Goal: Find specific page/section: Find specific page/section

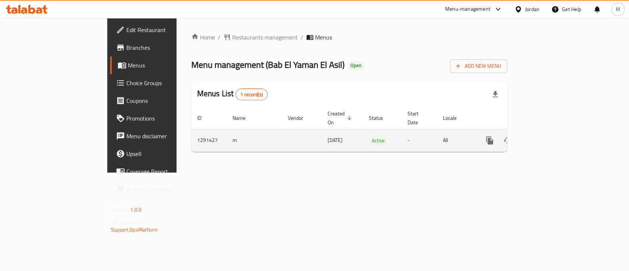
click at [546, 137] on icon "enhanced table" at bounding box center [543, 140] width 7 height 7
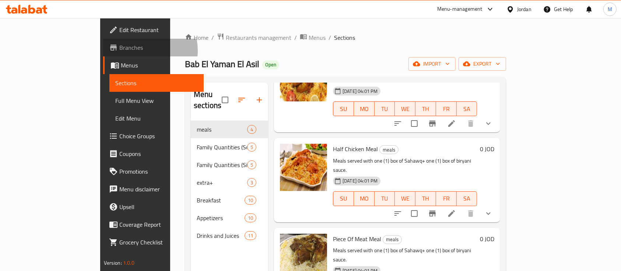
click at [119, 50] on span "Branches" at bounding box center [158, 47] width 79 height 9
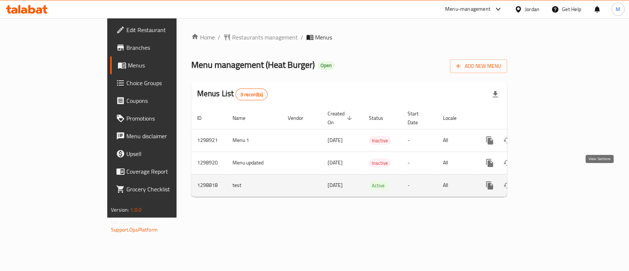
click at [552, 178] on link "enhanced table" at bounding box center [543, 186] width 18 height 18
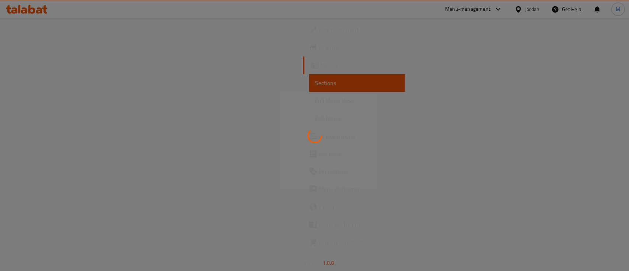
click at [36, 69] on div at bounding box center [314, 135] width 629 height 271
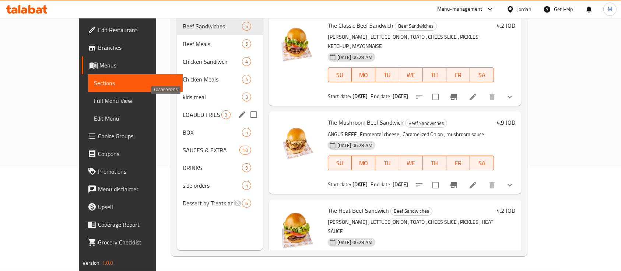
scroll to position [5, 0]
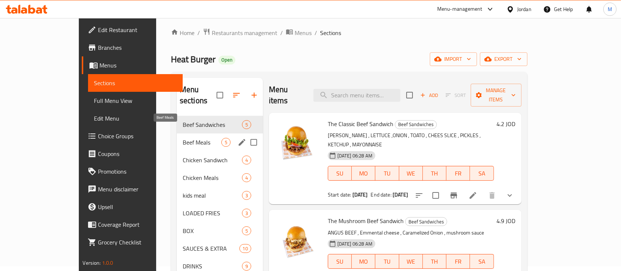
click at [183, 138] on span "Beef Meals" at bounding box center [202, 142] width 39 height 9
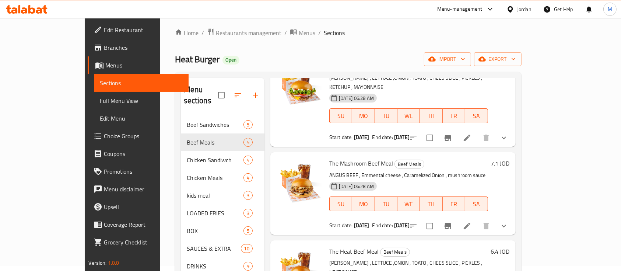
scroll to position [98, 0]
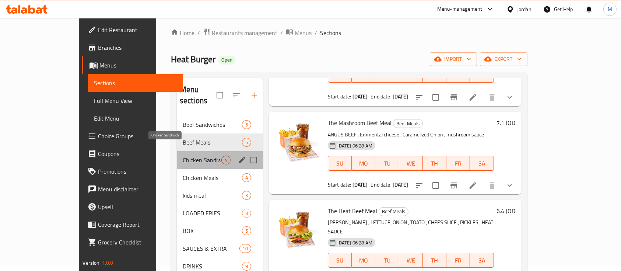
click at [183, 156] on span "Chicken Sandiwch" at bounding box center [202, 160] width 39 height 9
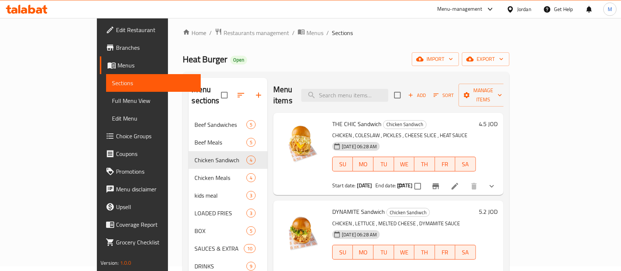
scroll to position [54, 0]
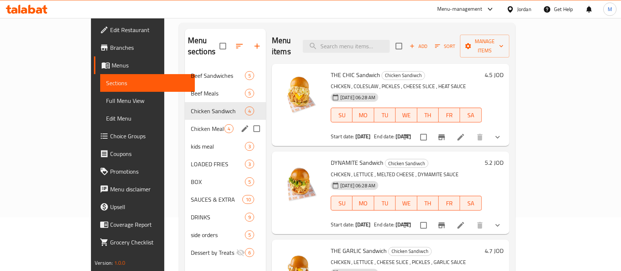
click at [190, 120] on div "Chicken Meals 4" at bounding box center [225, 129] width 81 height 18
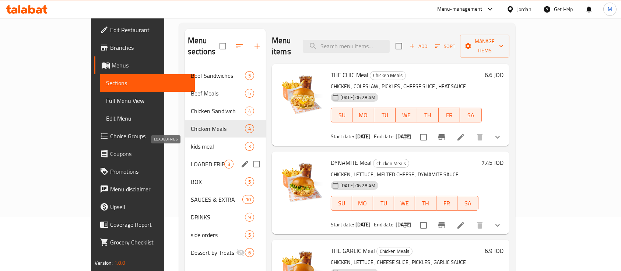
click at [191, 160] on span "LOADED FRIES" at bounding box center [208, 164] width 34 height 9
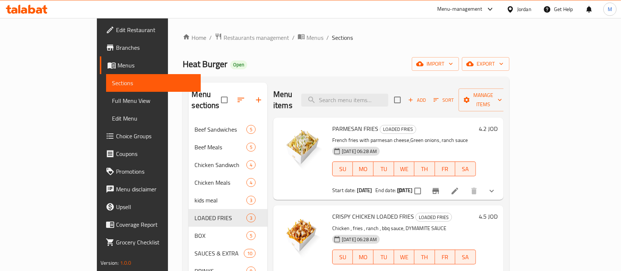
click at [487, 10] on icon at bounding box center [490, 9] width 9 height 9
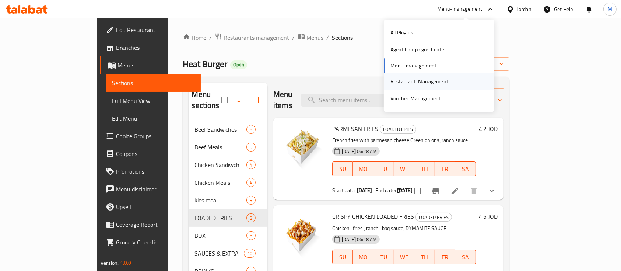
click at [426, 87] on div "Restaurant-Management" at bounding box center [420, 81] width 70 height 17
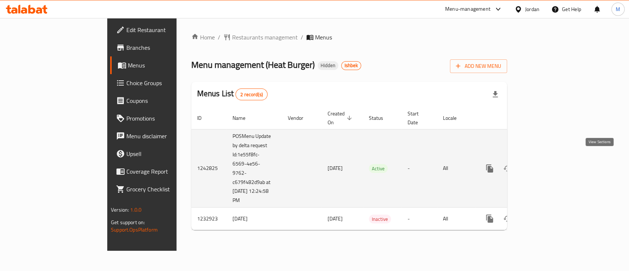
click at [546, 165] on icon "enhanced table" at bounding box center [543, 168] width 7 height 7
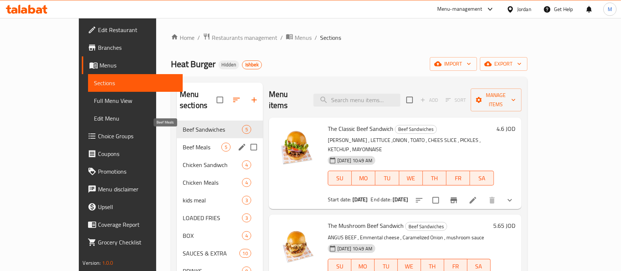
click at [183, 143] on span "Beef Meals" at bounding box center [202, 147] width 39 height 9
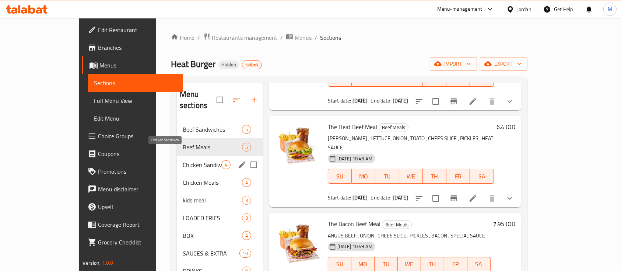
click at [183, 160] on span "Chicken Sandiwch" at bounding box center [202, 164] width 39 height 9
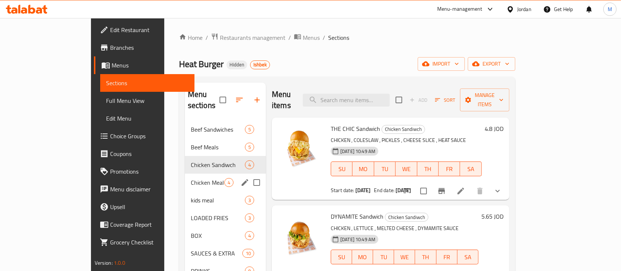
click at [191, 178] on span "Chicken Meals" at bounding box center [208, 182] width 34 height 9
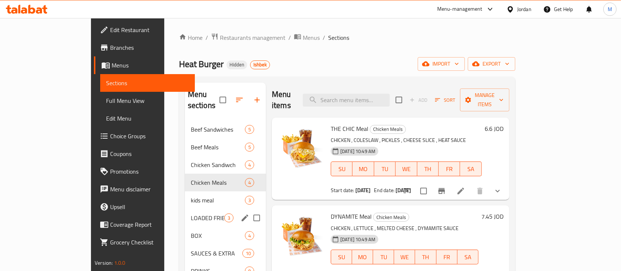
click at [185, 209] on div "LOADED FRIES 3" at bounding box center [225, 218] width 81 height 18
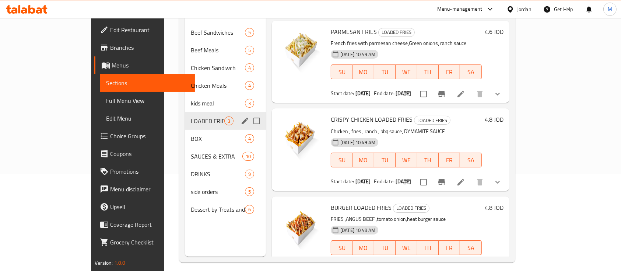
scroll to position [103, 0]
